Goal: Navigation & Orientation: Find specific page/section

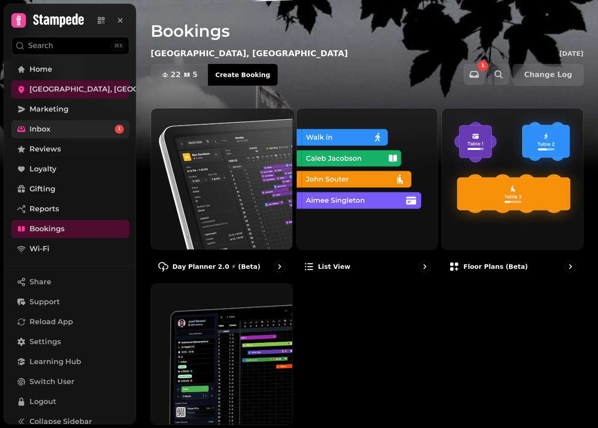
click at [42, 132] on span "Inbox" at bounding box center [39, 129] width 21 height 11
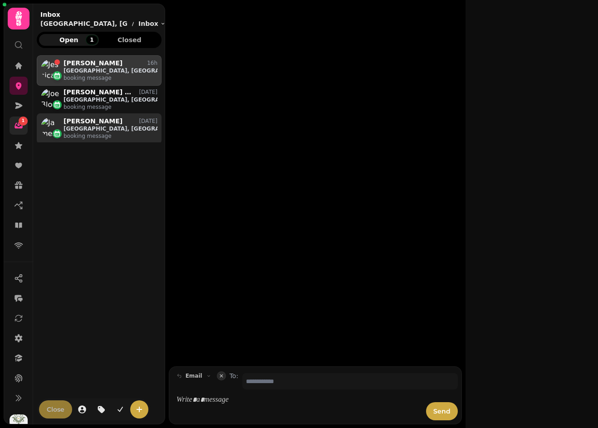
scroll to position [351, 118]
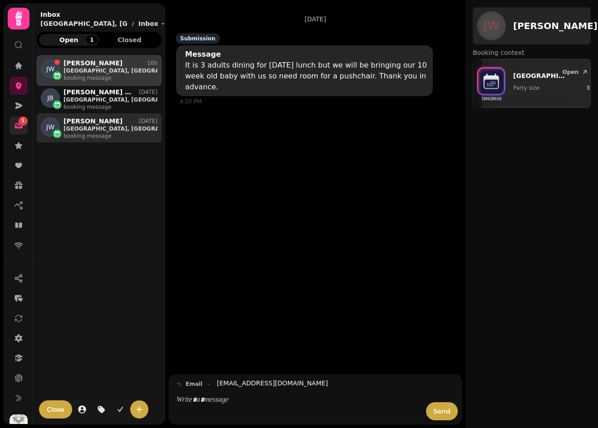
click at [81, 134] on p "booking message" at bounding box center [110, 135] width 94 height 7
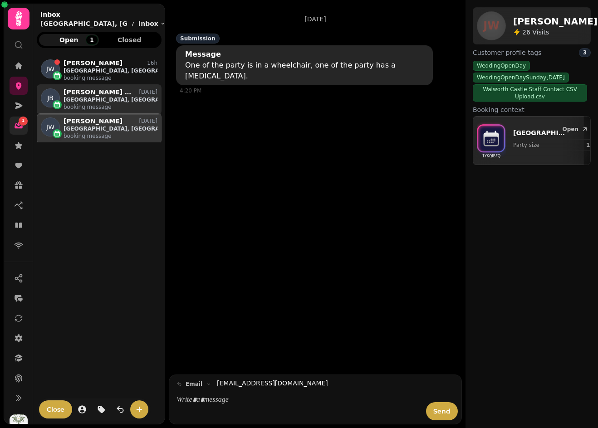
click at [86, 104] on p "booking message" at bounding box center [110, 106] width 94 height 7
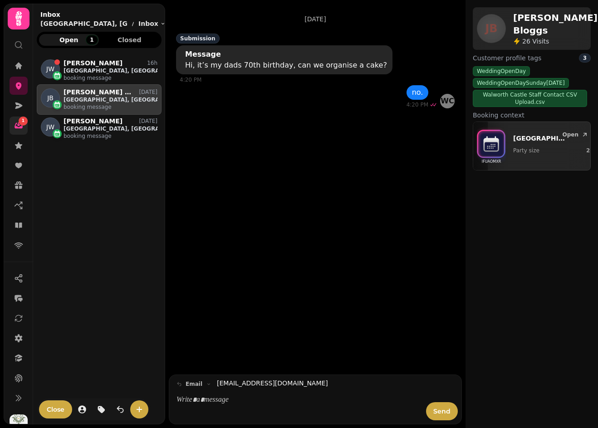
click at [72, 197] on div "[PERSON_NAME] 16h [GEOGRAPHIC_DATA], Tavern & Beer Garden booking message JB [P…" at bounding box center [99, 234] width 125 height 358
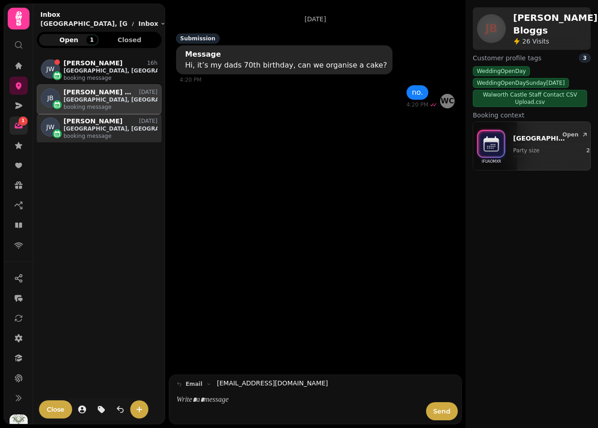
click at [85, 124] on p "[PERSON_NAME]" at bounding box center [92, 121] width 59 height 8
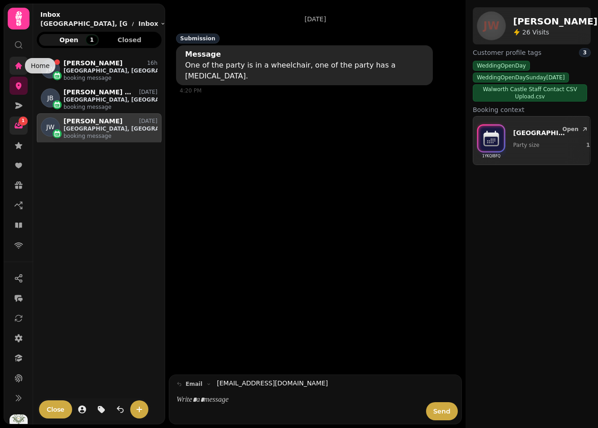
click at [20, 64] on icon at bounding box center [18, 65] width 7 height 7
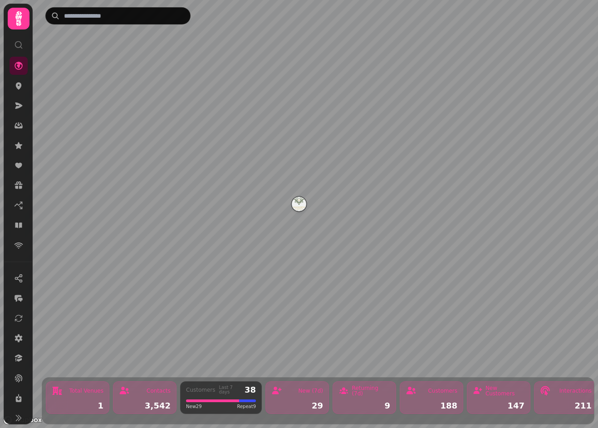
click at [16, 19] on icon at bounding box center [18, 18] width 6 height 15
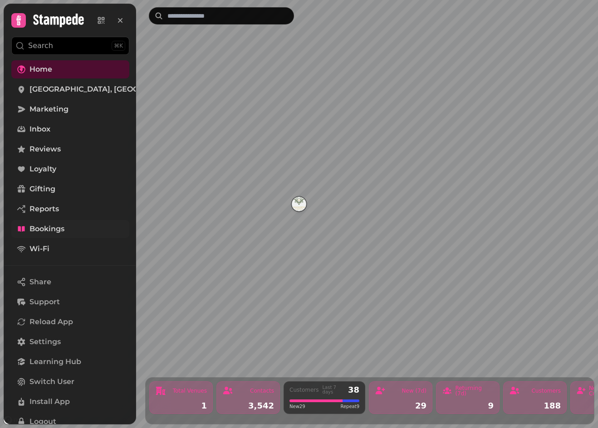
click at [57, 230] on span "Bookings" at bounding box center [46, 229] width 35 height 11
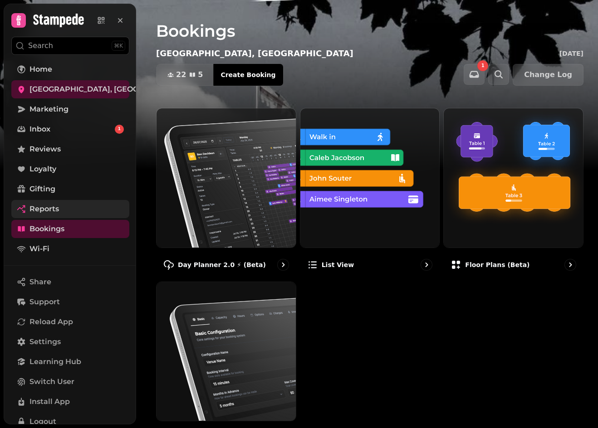
click at [43, 209] on span "Reports" at bounding box center [43, 209] width 29 height 11
select select "**"
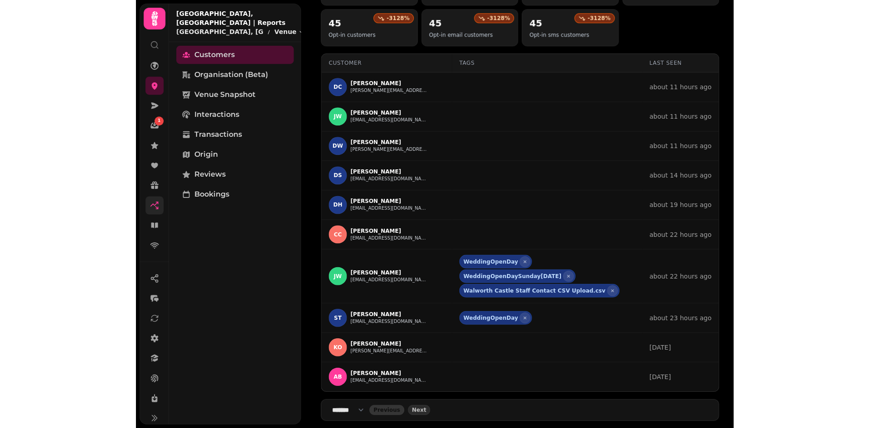
scroll to position [73, 0]
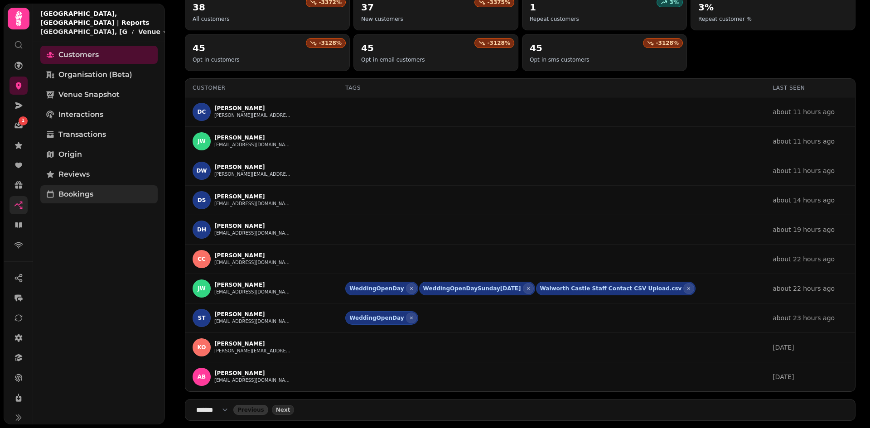
click at [87, 194] on span "Bookings" at bounding box center [75, 194] width 35 height 11
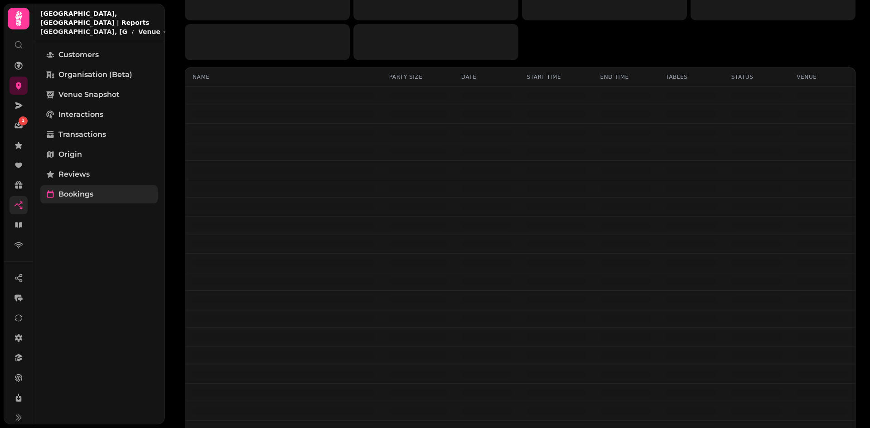
select select "**"
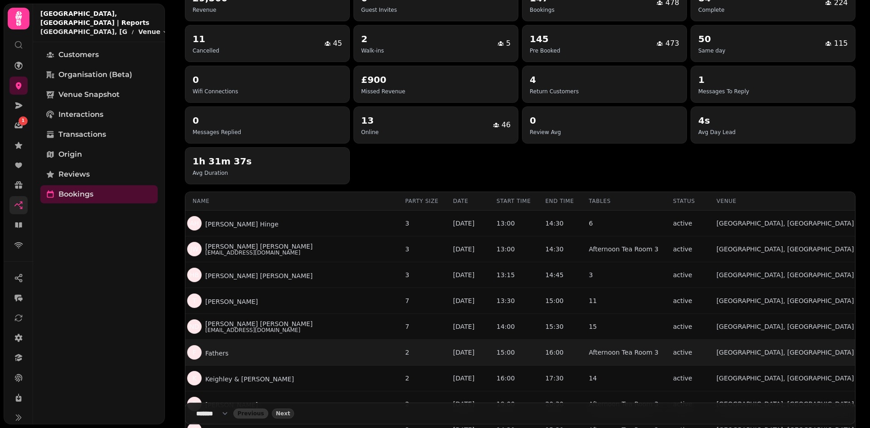
click at [212, 355] on p "Fathers" at bounding box center [216, 353] width 23 height 9
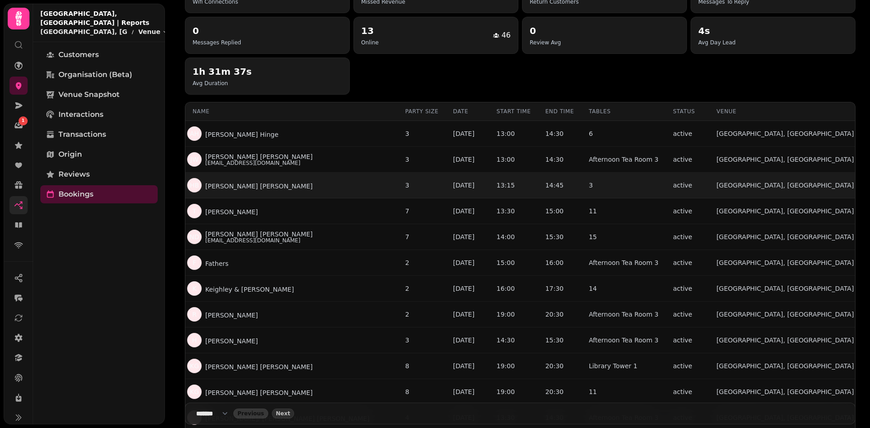
scroll to position [164, 0]
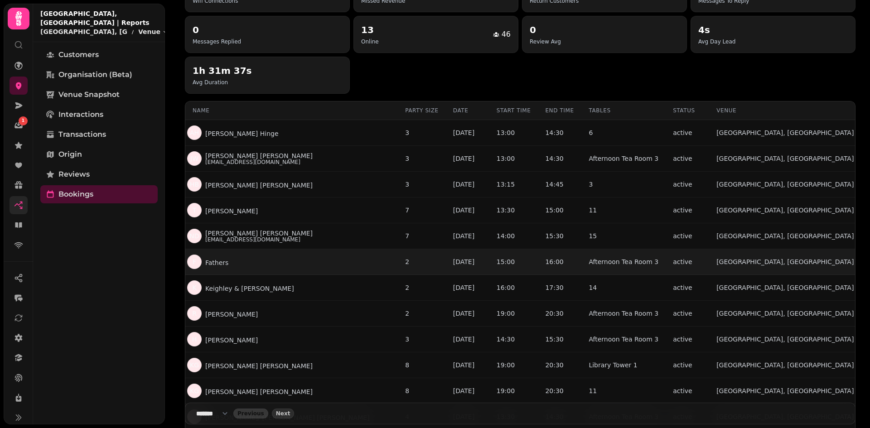
click at [214, 262] on p "Fathers" at bounding box center [216, 262] width 23 height 9
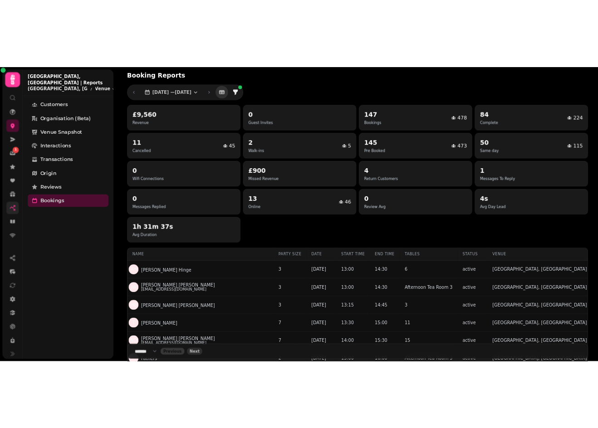
scroll to position [0, 0]
